Goal: Transaction & Acquisition: Purchase product/service

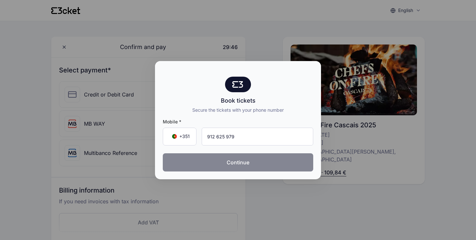
type input "912 625 979"
click at [240, 163] on button "Continue" at bounding box center [238, 162] width 151 height 18
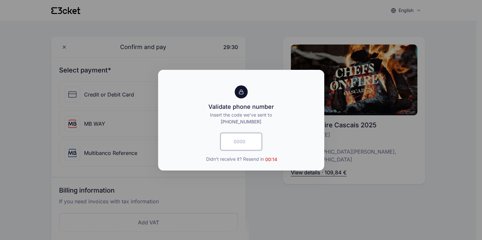
click at [246, 146] on input "text" at bounding box center [241, 142] width 42 height 18
type input "3836"
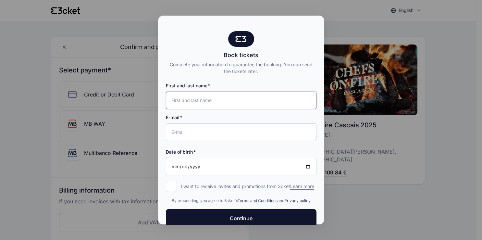
click at [200, 100] on input "First and last name" at bounding box center [241, 100] width 151 height 18
type input "Maria Ribeiro Ferreira"
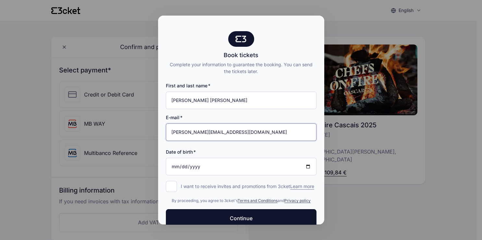
type input "[PERSON_NAME][EMAIL_ADDRESS][DOMAIN_NAME]"
type input "1960-12-09"
click at [171, 185] on input "I want to receive invites and promotions from 3cket Learn more form.register.op…" at bounding box center [171, 186] width 11 height 11
checkbox input "true"
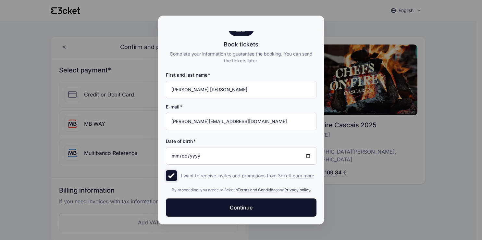
scroll to position [17, 0]
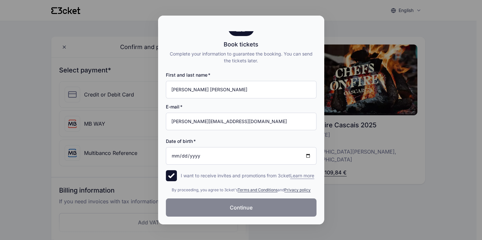
click at [256, 207] on button "Continue" at bounding box center [241, 207] width 151 height 18
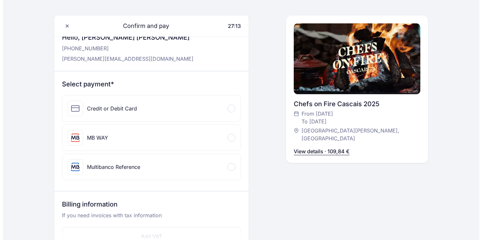
scroll to position [137, 0]
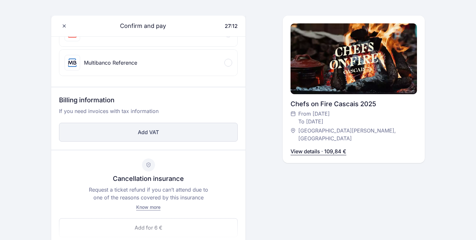
click at [175, 131] on button "Add VAT" at bounding box center [148, 132] width 179 height 19
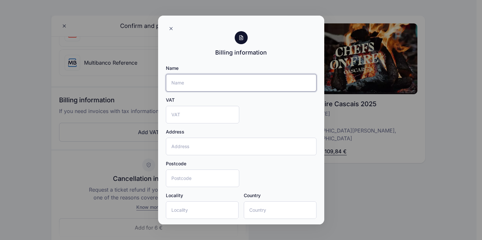
drag, startPoint x: 212, startPoint y: 82, endPoint x: 215, endPoint y: 80, distance: 4.2
click at [214, 81] on input "Name" at bounding box center [241, 83] width 151 height 18
type input "LdF Laboratorio de Fermentação Unip Lda"
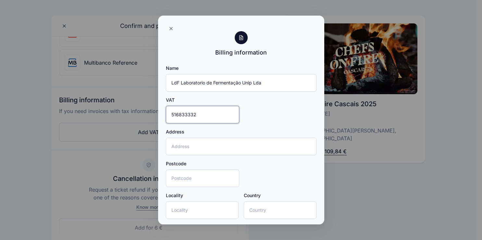
type input "516833332"
drag, startPoint x: 199, startPoint y: 143, endPoint x: 199, endPoint y: 138, distance: 4.6
click at [199, 139] on input "Address" at bounding box center [241, 147] width 151 height 18
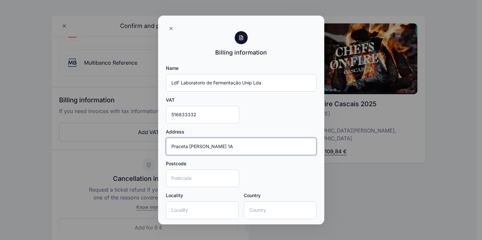
type input "Praceta [PERSON_NAME] 1A"
click at [196, 180] on input "Postcode" at bounding box center [202, 178] width 73 height 18
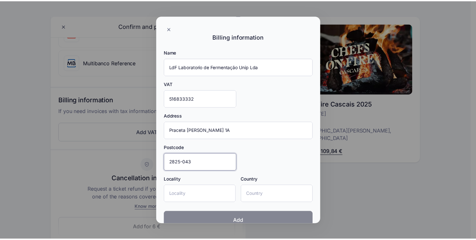
scroll to position [29, 0]
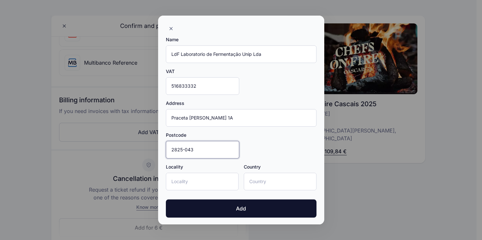
type input "2825-043"
click at [185, 177] on input "Locality" at bounding box center [202, 182] width 73 height 18
type input "Monte Caparica"
type input "p"
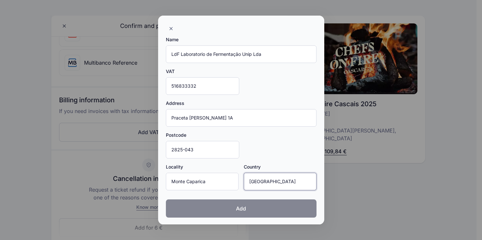
type input "[GEOGRAPHIC_DATA]"
click at [225, 207] on button "Add" at bounding box center [241, 208] width 151 height 18
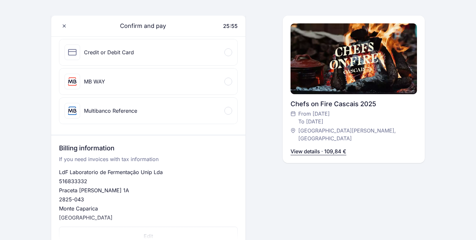
scroll to position [85, 0]
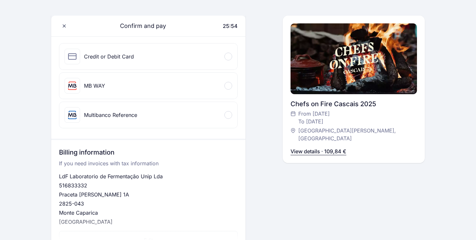
click at [230, 82] on div at bounding box center [228, 86] width 8 height 8
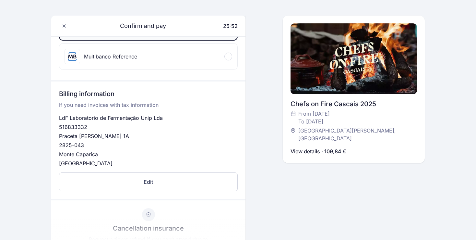
scroll to position [324, 0]
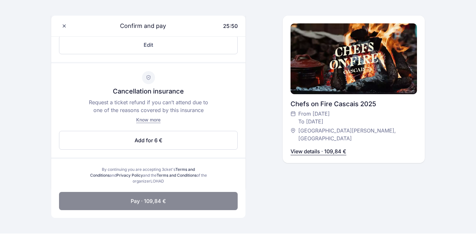
click at [154, 200] on span "Pay · 109,84 €" at bounding box center [148, 201] width 35 height 8
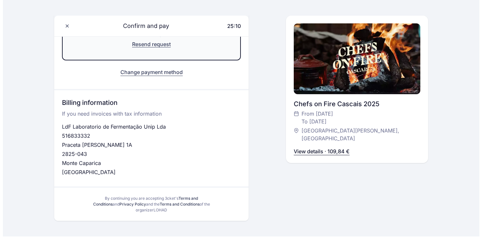
scroll to position [202, 0]
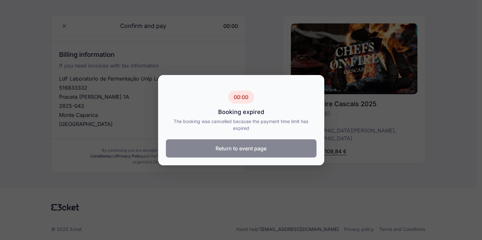
click at [263, 150] on button "Return to event page" at bounding box center [241, 148] width 151 height 18
